Goal: Check status

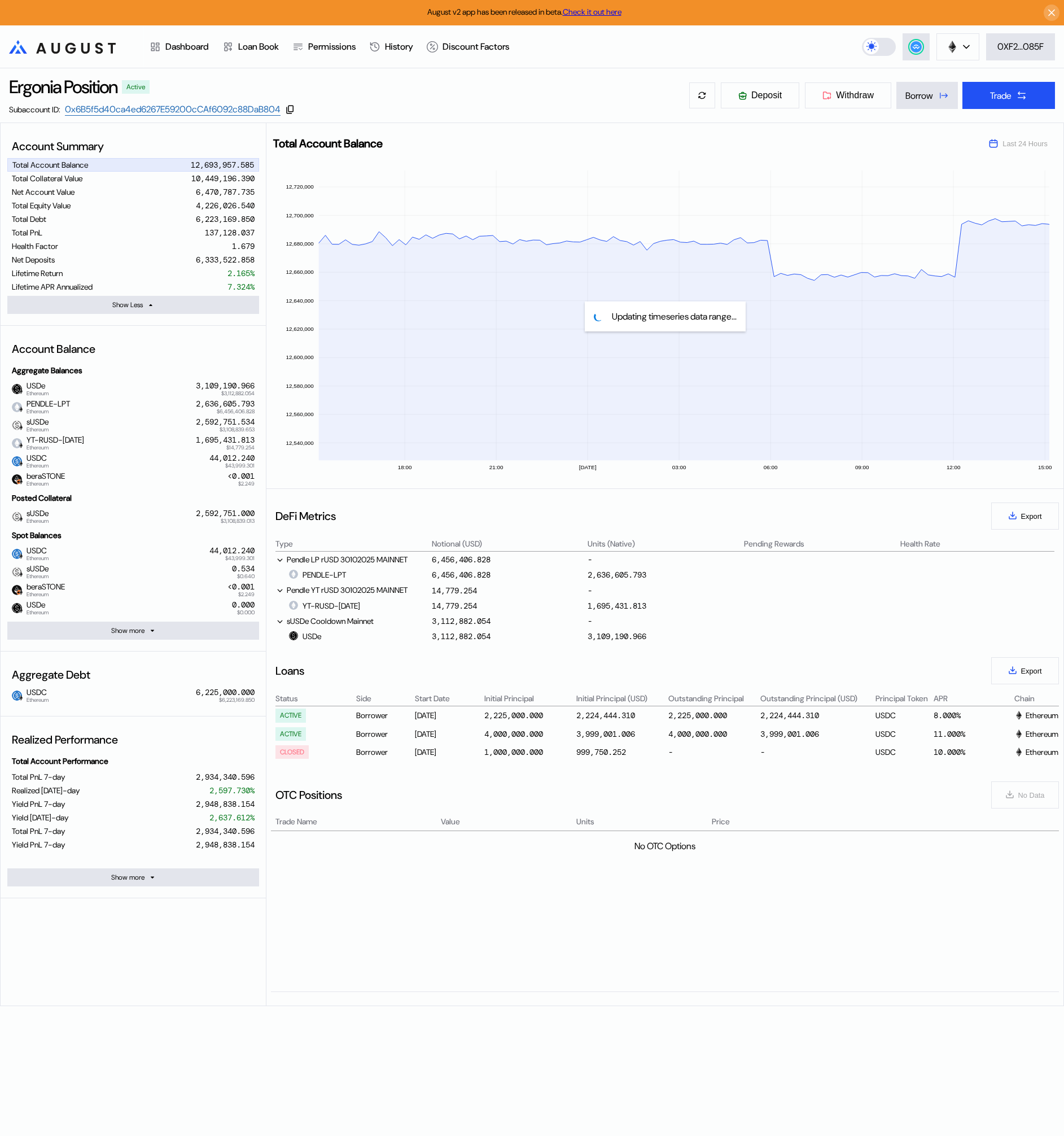
select select "*"
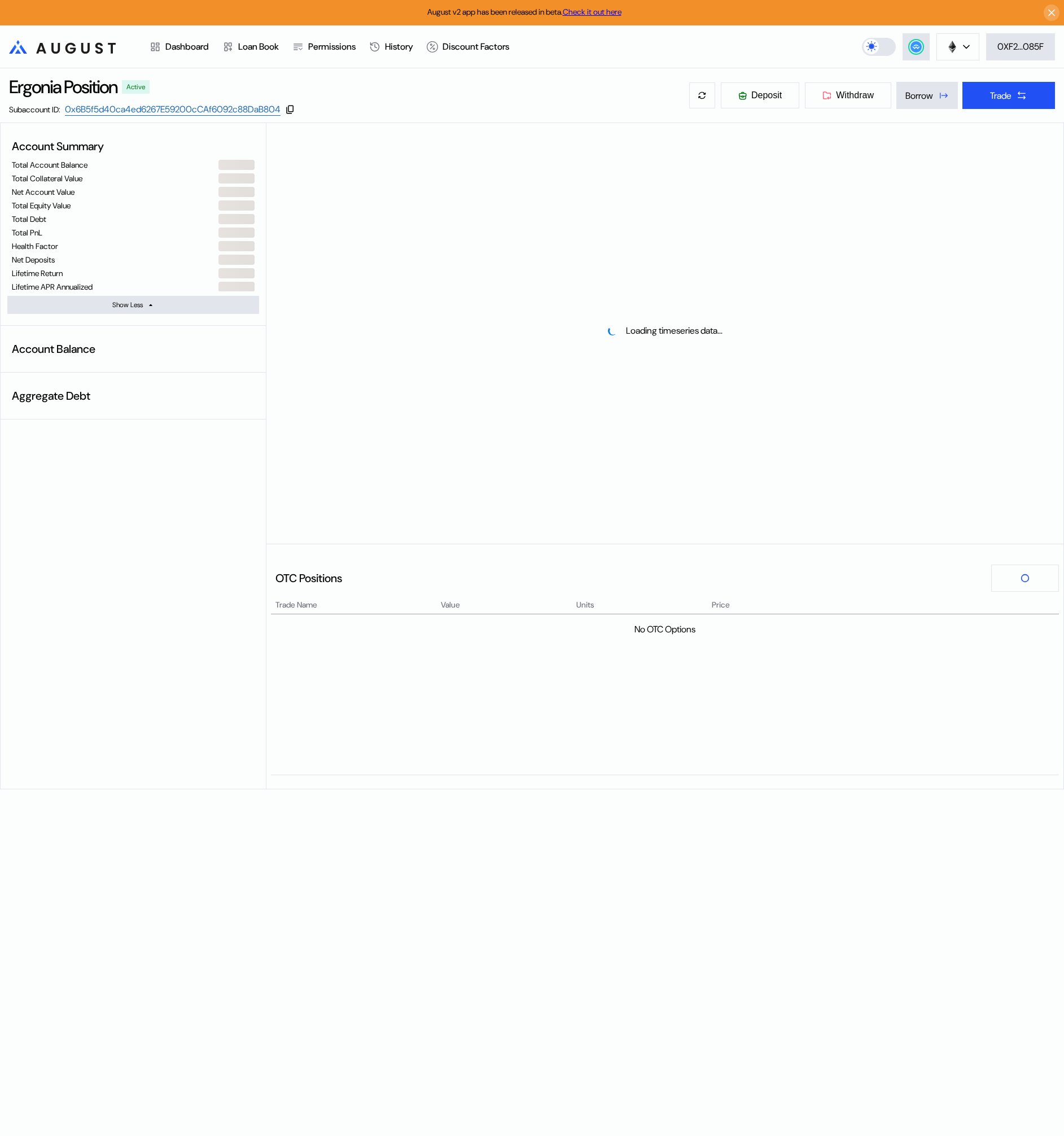
select select "*"
